Goal: Check status: Check status

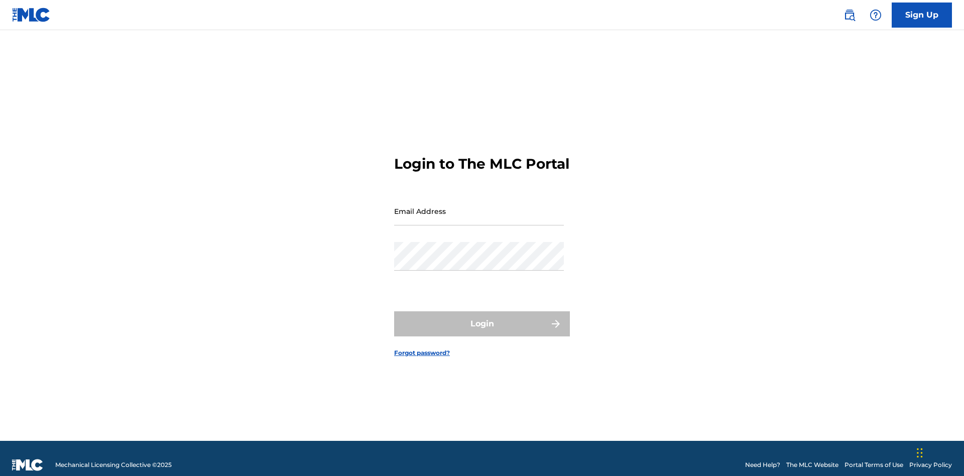
scroll to position [13, 0]
click at [479, 206] on input "Email Address" at bounding box center [479, 211] width 170 height 29
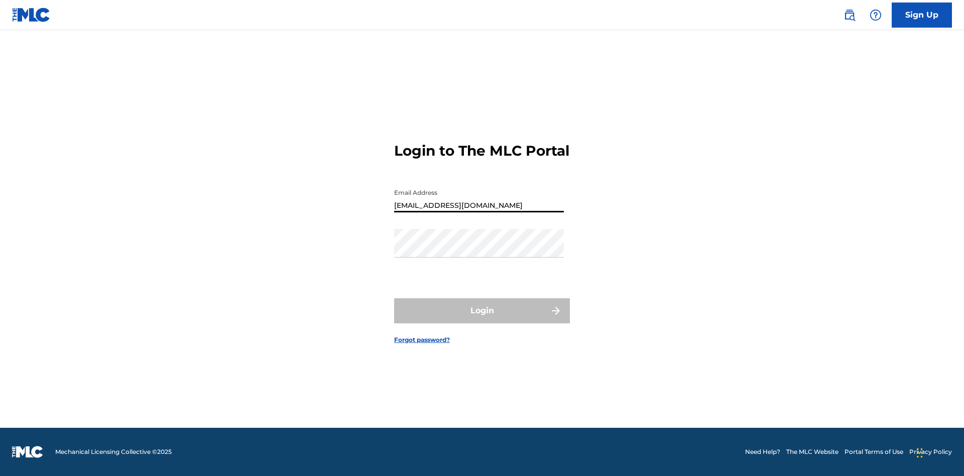
type input "[EMAIL_ADDRESS][DOMAIN_NAME]"
click at [482, 319] on button "Login" at bounding box center [482, 310] width 176 height 25
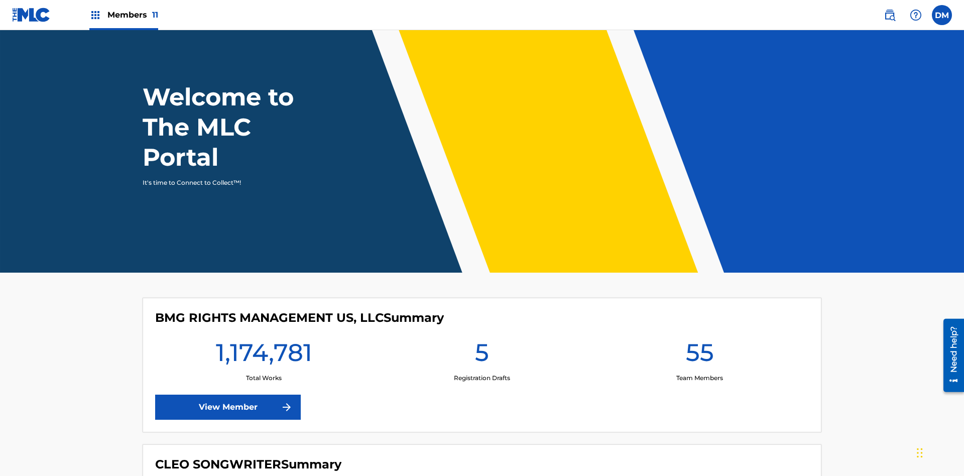
click at [124, 15] on span "Members 11" at bounding box center [132, 15] width 51 height 12
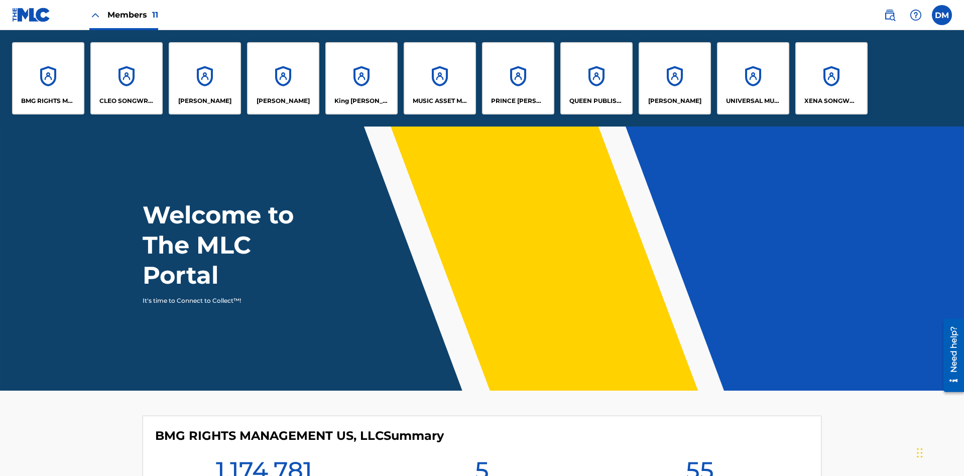
click at [753, 101] on p "UNIVERSAL MUSIC PUB GROUP" at bounding box center [753, 100] width 55 height 9
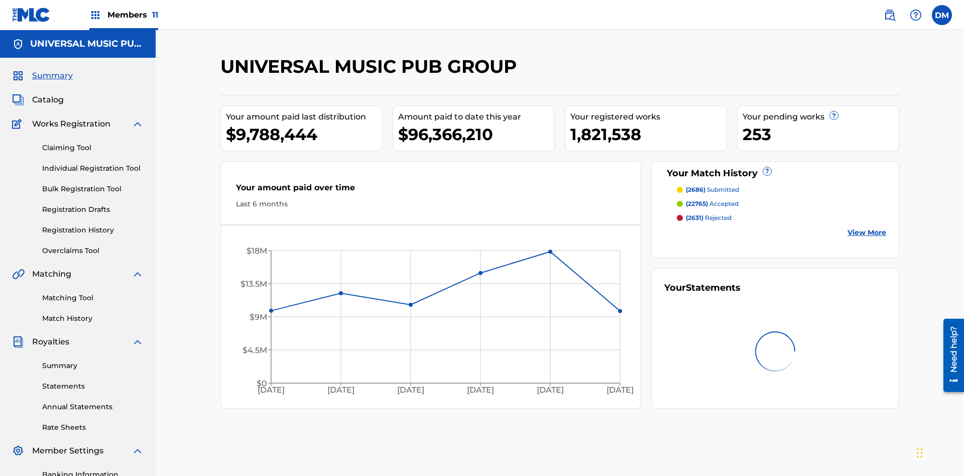
click at [93, 225] on link "Registration History" at bounding box center [92, 230] width 101 height 11
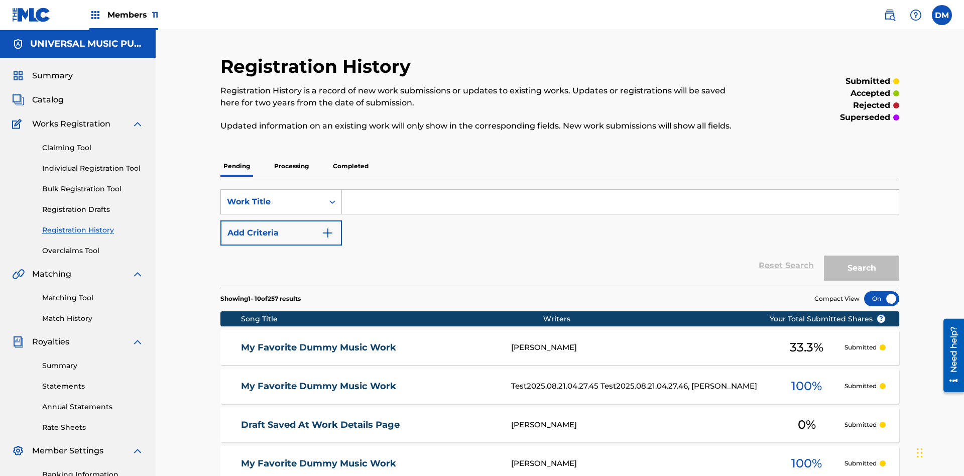
click at [351, 156] on p "Completed" at bounding box center [351, 166] width 42 height 21
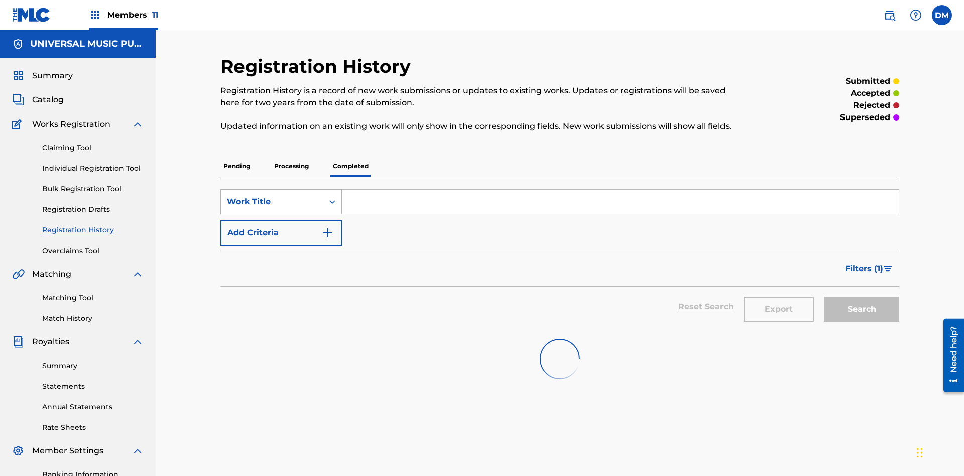
click at [272, 196] on div "Work Title" at bounding box center [272, 202] width 90 height 12
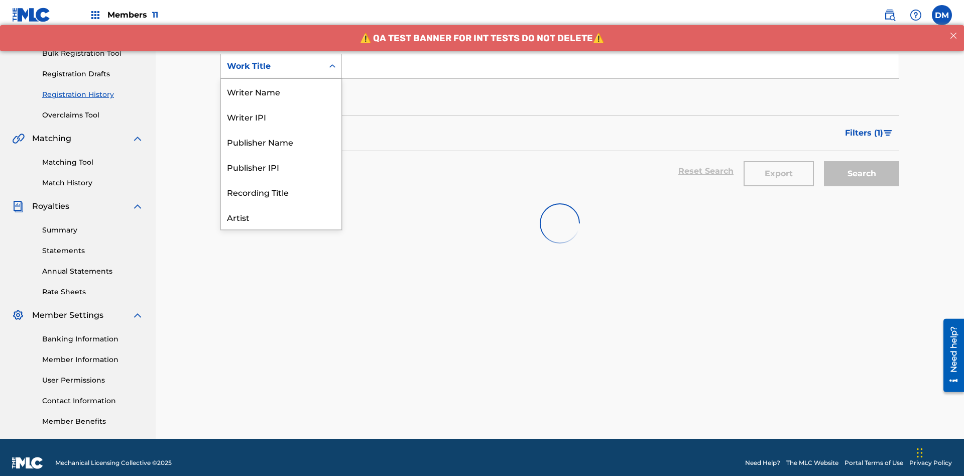
scroll to position [50, 0]
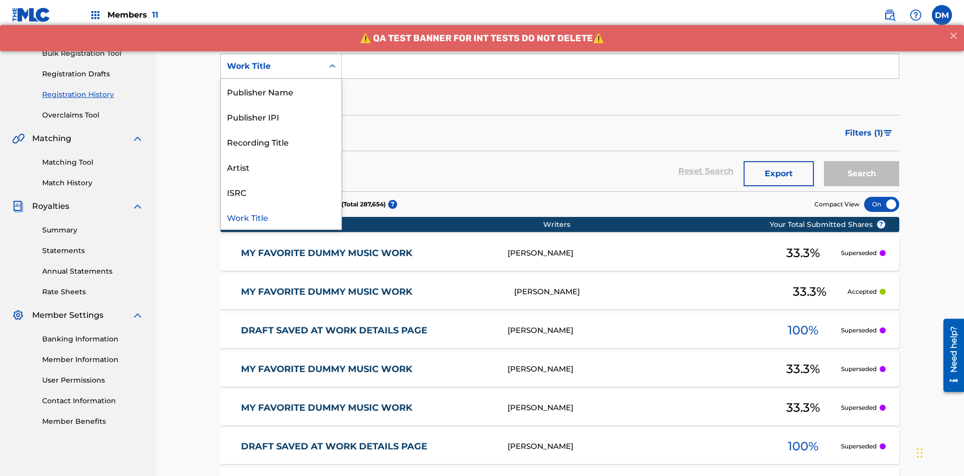
click at [281, 217] on div "Work Title" at bounding box center [281, 216] width 121 height 25
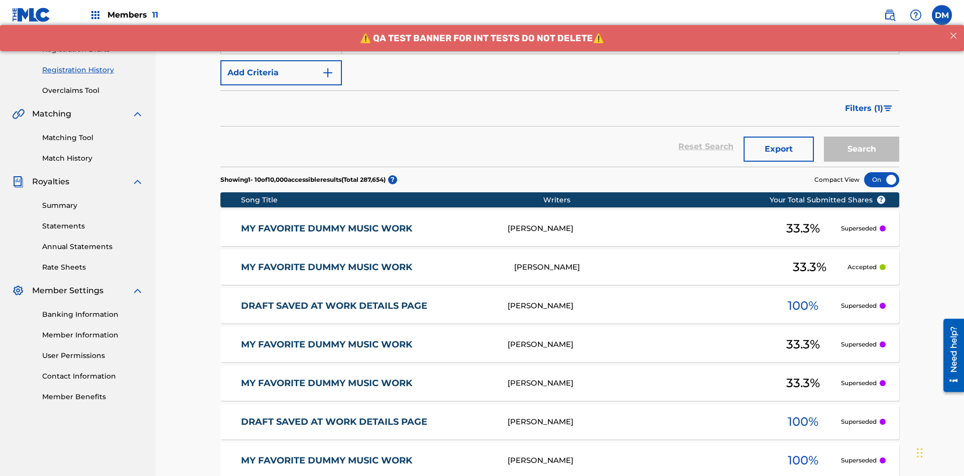
click at [281, 73] on button "Add Criteria" at bounding box center [281, 72] width 122 height 25
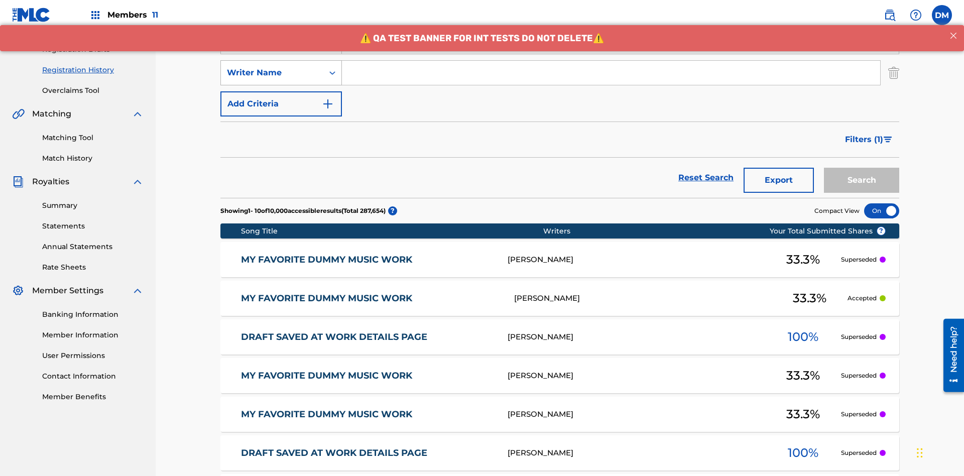
click at [272, 67] on div "Writer Name" at bounding box center [272, 73] width 90 height 12
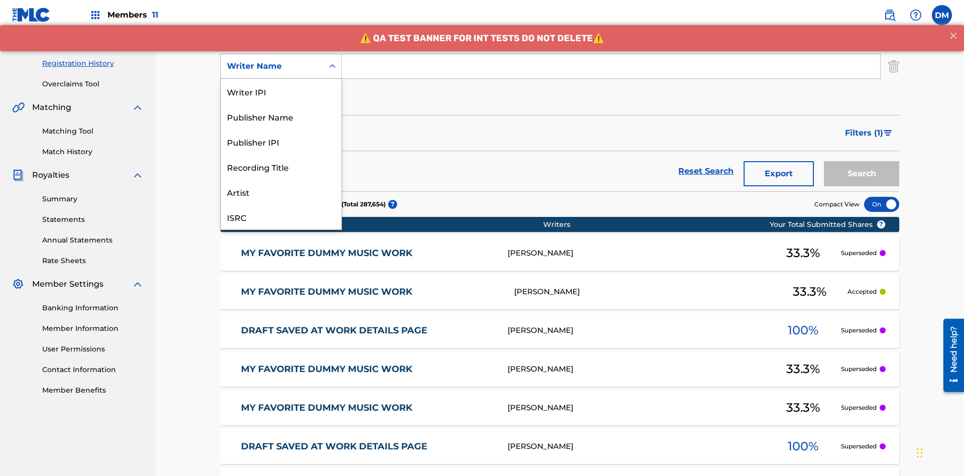
scroll to position [25, 0]
click at [281, 142] on div "Recording Title" at bounding box center [281, 141] width 121 height 25
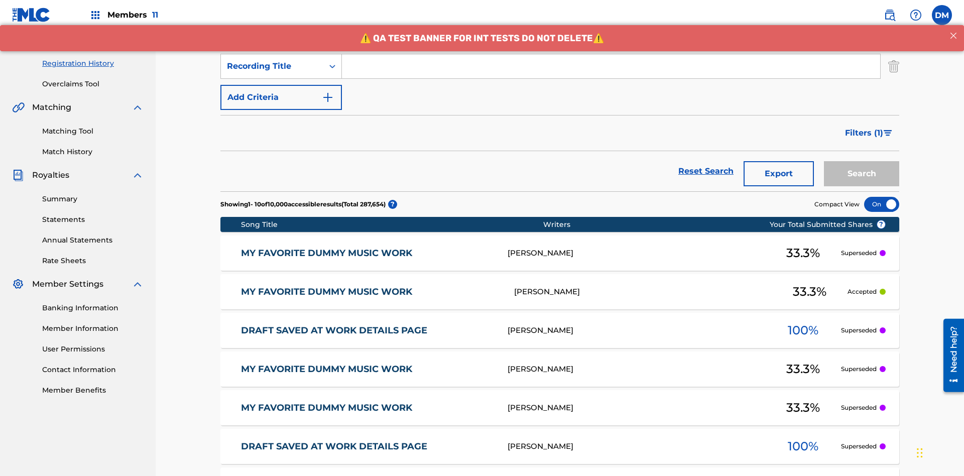
click at [281, 85] on button "Add Criteria" at bounding box center [281, 97] width 122 height 25
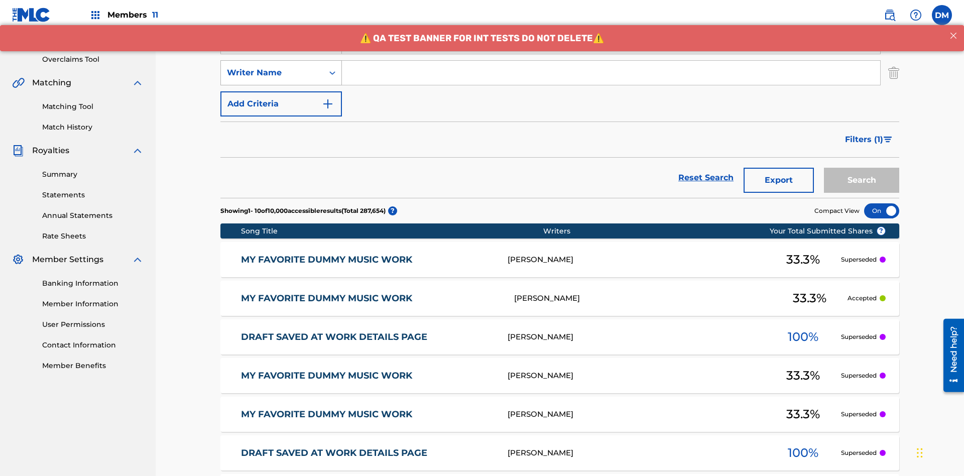
click at [272, 67] on div "Writer Name" at bounding box center [272, 73] width 90 height 12
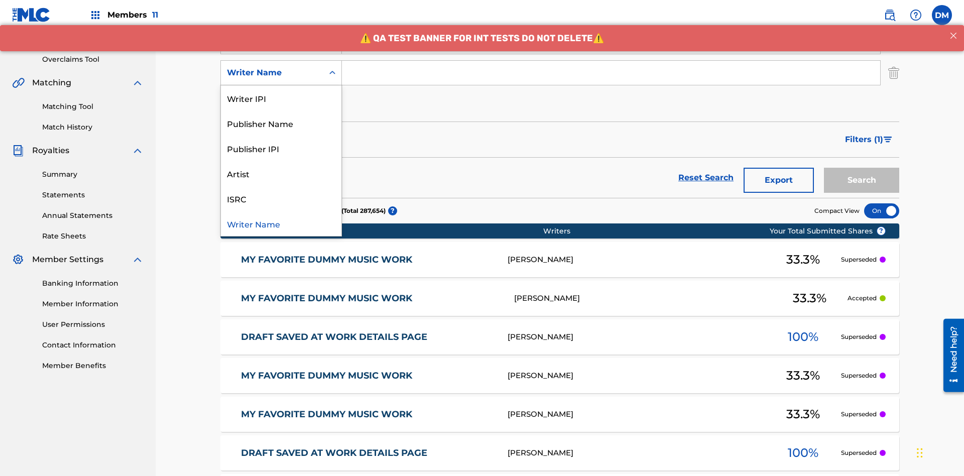
scroll to position [198, 0]
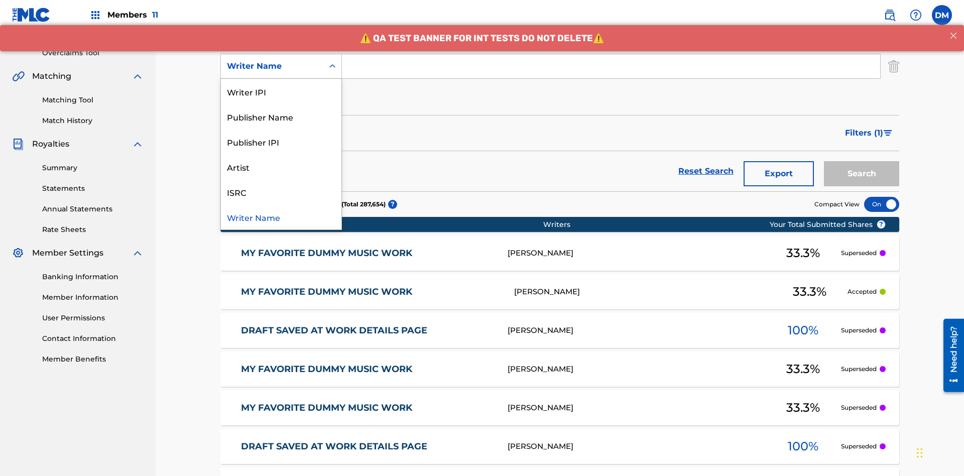
click at [281, 192] on div "ISRC" at bounding box center [281, 191] width 121 height 25
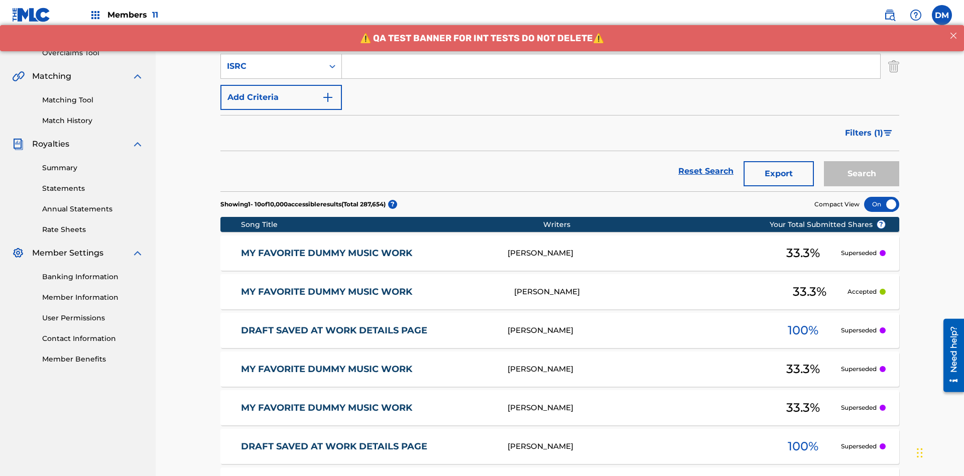
click at [281, 85] on button "Add Criteria" at bounding box center [281, 97] width 122 height 25
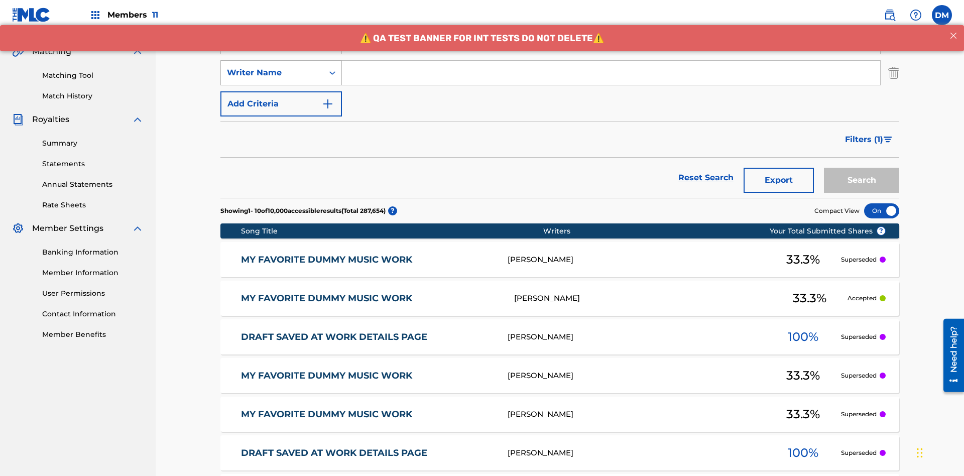
click at [272, 67] on div "Writer Name" at bounding box center [272, 73] width 90 height 12
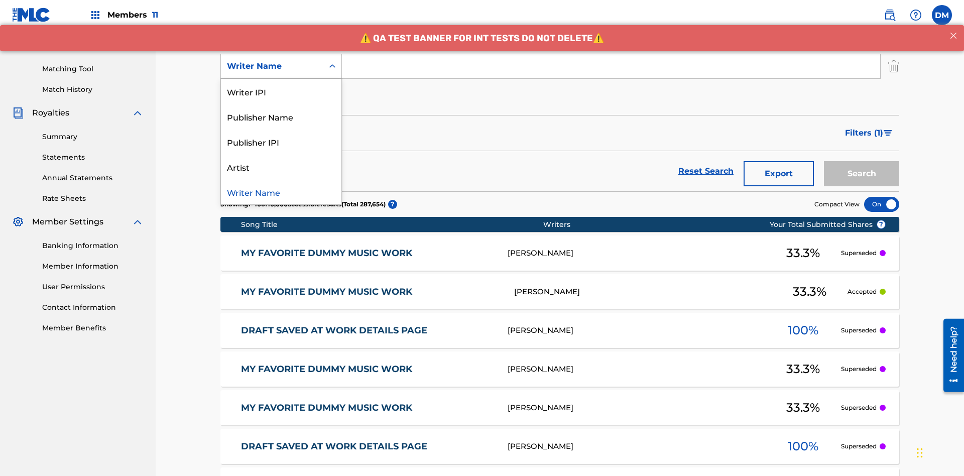
click at [281, 142] on div "Publisher IPI" at bounding box center [281, 141] width 121 height 25
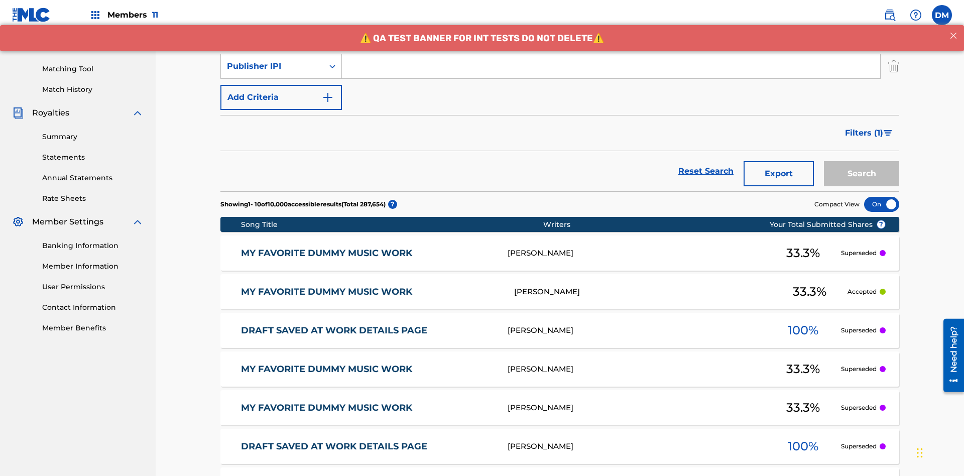
click at [281, 85] on button "Add Criteria" at bounding box center [281, 97] width 122 height 25
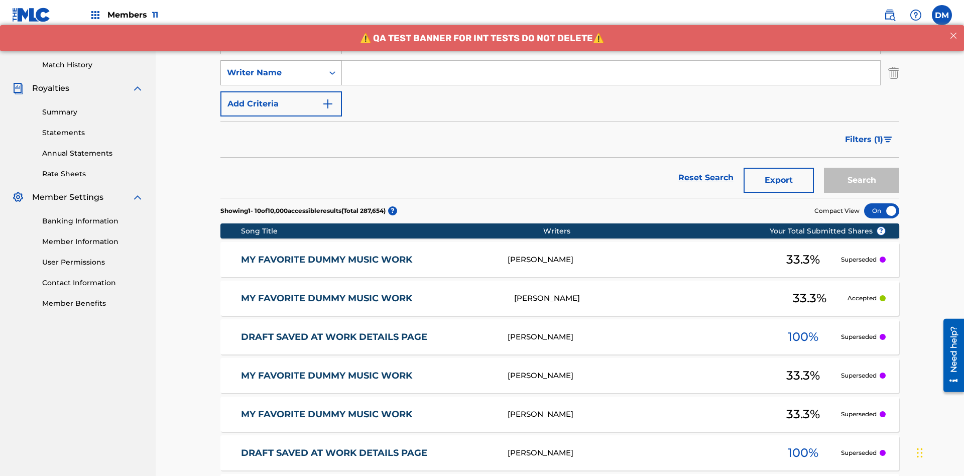
click at [272, 67] on div "Writer Name" at bounding box center [272, 73] width 90 height 12
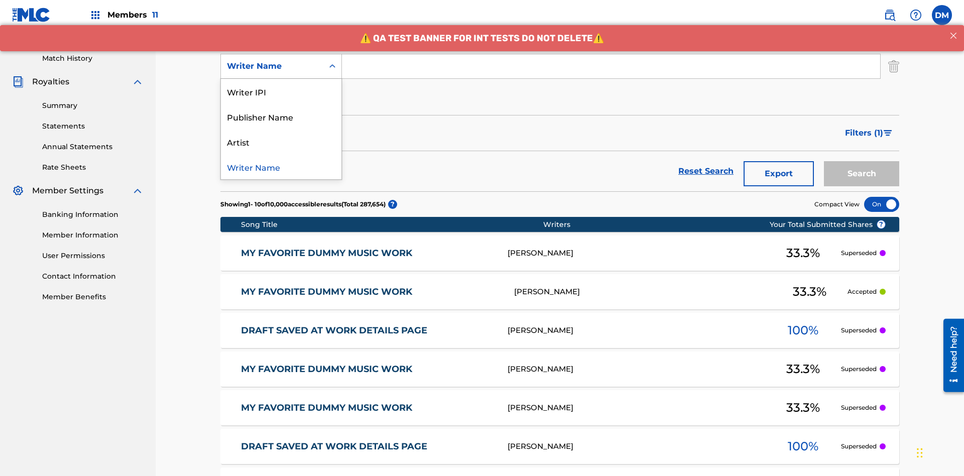
click at [281, 142] on div "Artist" at bounding box center [281, 141] width 121 height 25
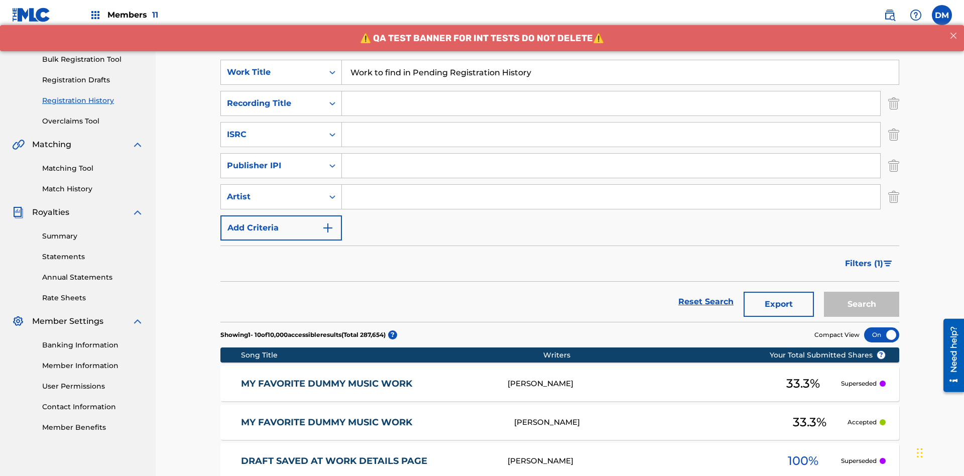
type input "Work to find in Pending Registration History"
click at [611, 91] on input "Search Form" at bounding box center [611, 103] width 538 height 24
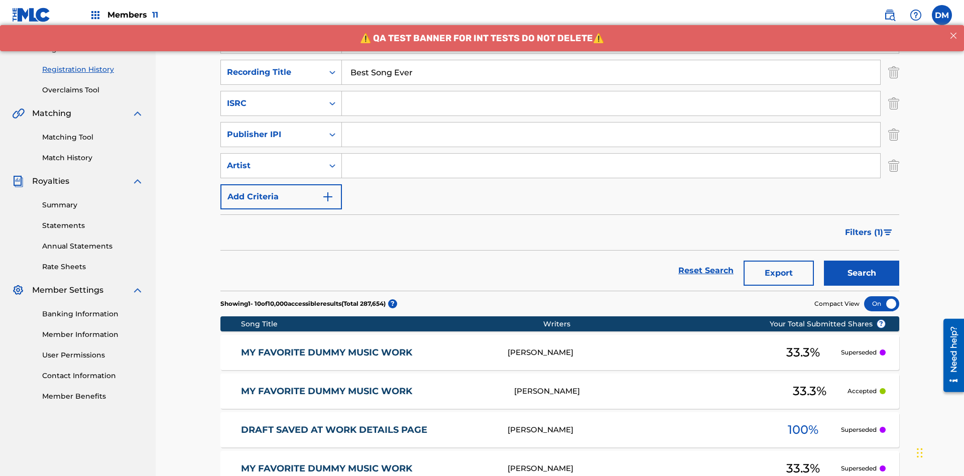
type input "Best Song Ever"
click at [611, 91] on input "Search Form" at bounding box center [611, 103] width 538 height 24
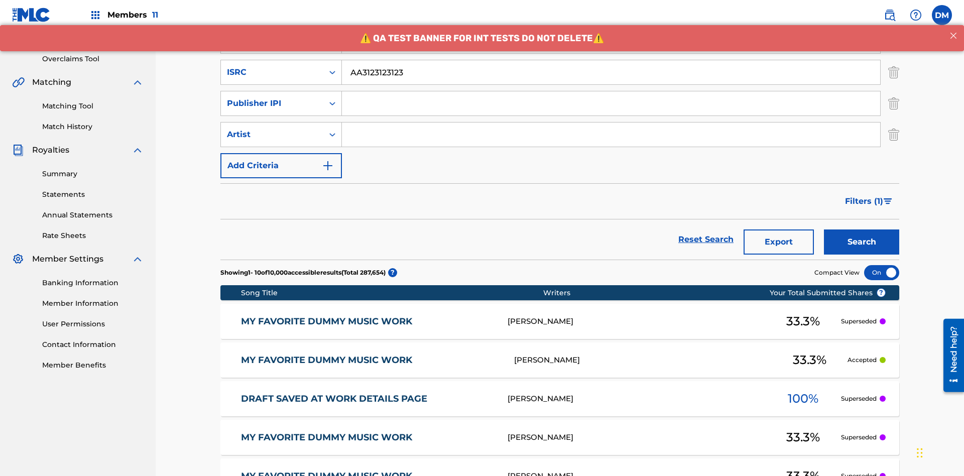
type input "AA3123123123"
click at [611, 91] on input "Search Form" at bounding box center [611, 103] width 538 height 24
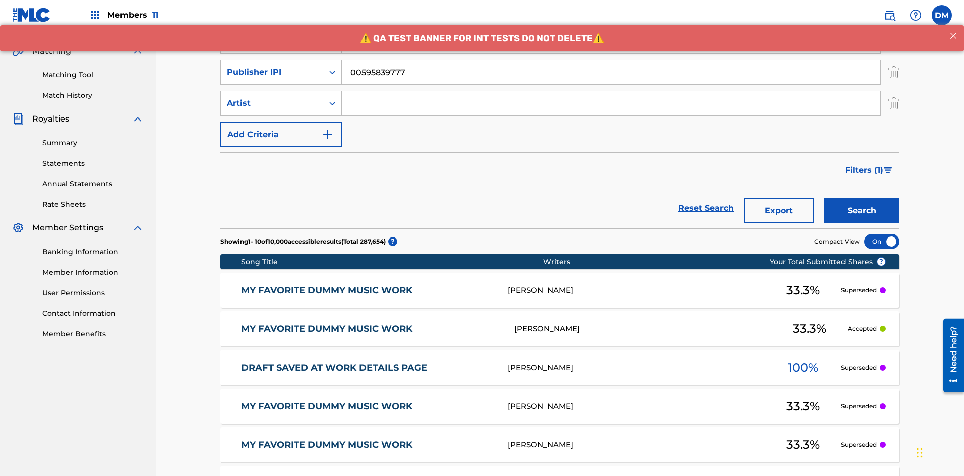
type input "00595839777"
click at [611, 91] on input "Search Form" at bounding box center [611, 103] width 538 height 24
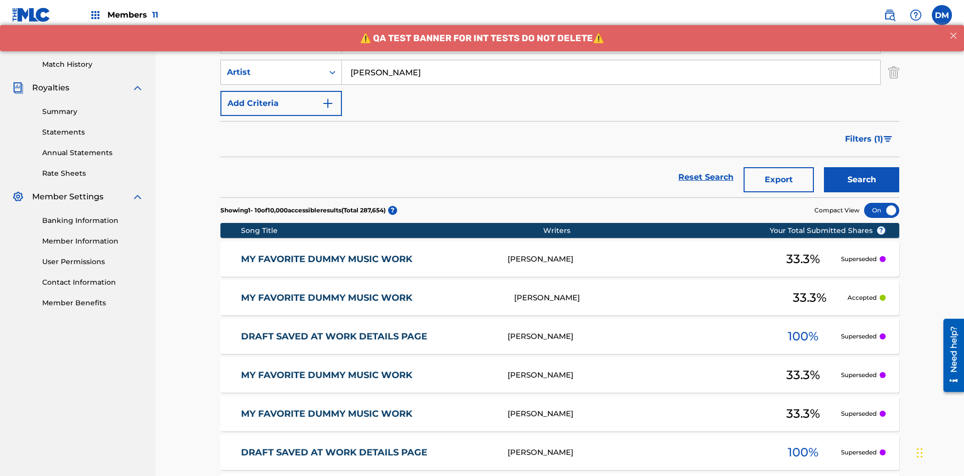
type input "[PERSON_NAME]"
click at [862, 167] on button "Search" at bounding box center [861, 179] width 75 height 25
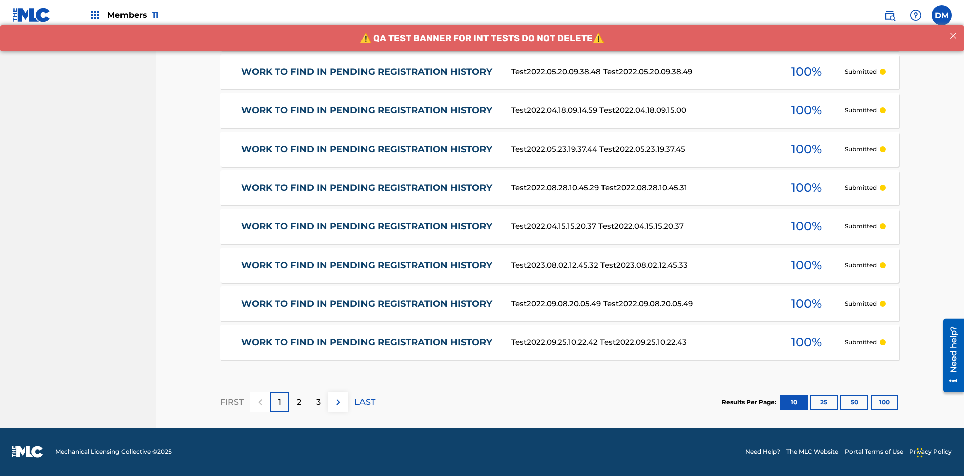
click at [871, 402] on button "100" at bounding box center [885, 402] width 28 height 15
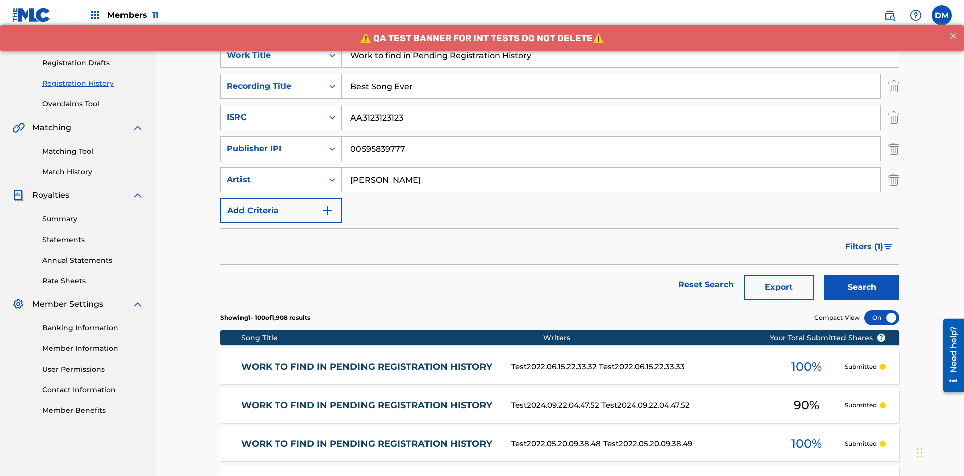
scroll to position [397, 0]
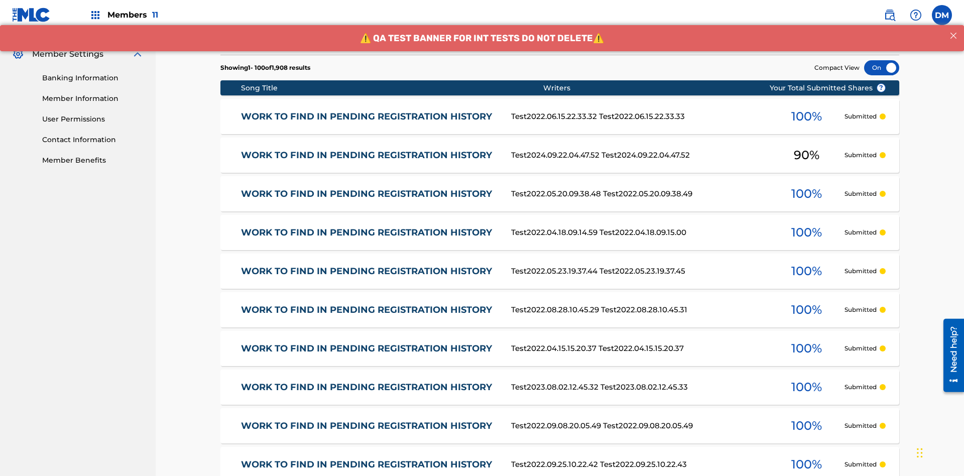
click at [882, 68] on div at bounding box center [881, 67] width 35 height 15
